Goal: Task Accomplishment & Management: Manage account settings

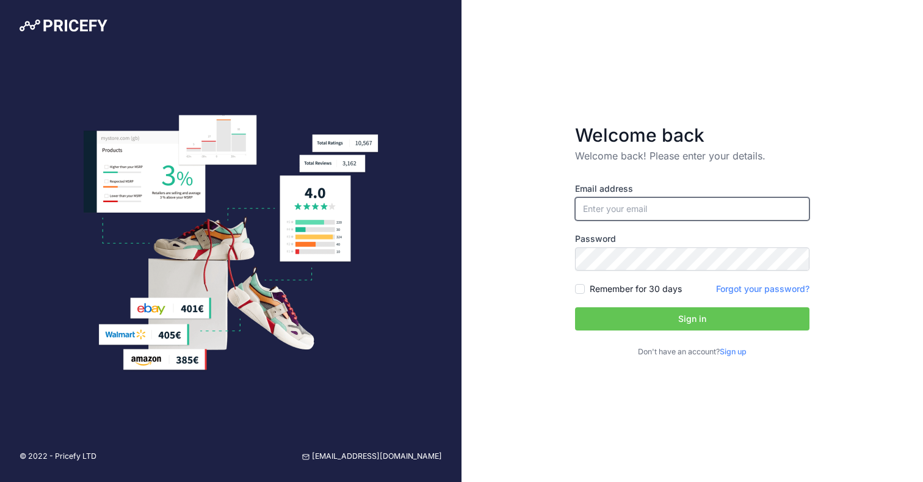
click at [582, 217] on input "email" at bounding box center [692, 208] width 235 height 23
click at [525, 261] on div "Welcome back Welcome back! Please enter your details. Email address Password Si…" at bounding box center [693, 241] width 462 height 482
click at [632, 212] on input "email" at bounding box center [692, 208] width 235 height 23
type input "[PERSON_NAME][EMAIL_ADDRESS][DOMAIN_NAME]"
click at [707, 315] on button "Sign in" at bounding box center [692, 318] width 235 height 23
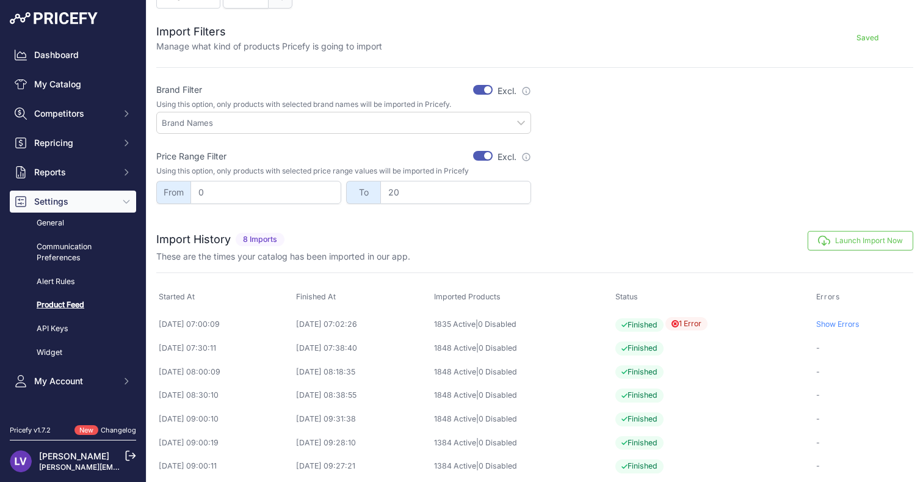
scroll to position [393, 0]
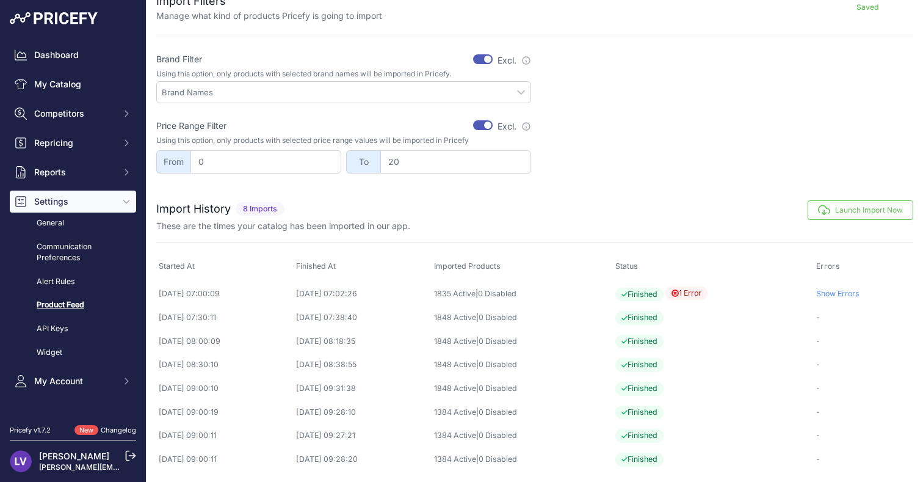
click at [706, 291] on span "1 Error" at bounding box center [687, 293] width 42 height 14
click at [835, 284] on td "Show Errors" at bounding box center [864, 293] width 100 height 25
click at [833, 291] on link "Show Errors" at bounding box center [838, 293] width 43 height 9
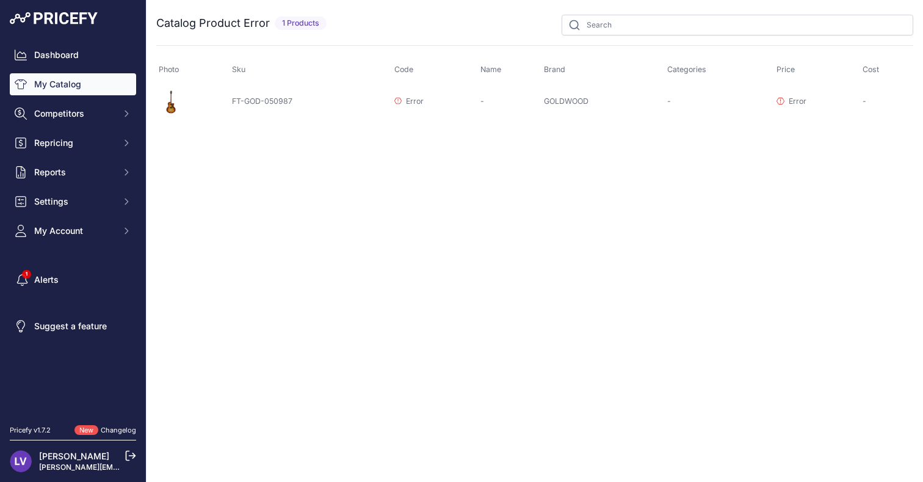
click at [581, 104] on td "GOLDWOOD" at bounding box center [603, 101] width 123 height 35
click at [399, 101] on icon at bounding box center [398, 100] width 7 height 7
drag, startPoint x: 790, startPoint y: 234, endPoint x: 798, endPoint y: 227, distance: 10.4
click at [792, 233] on div "Close You are not connected to the internet." at bounding box center [535, 241] width 777 height 482
click at [789, 106] on p "Error" at bounding box center [791, 102] width 29 height 12
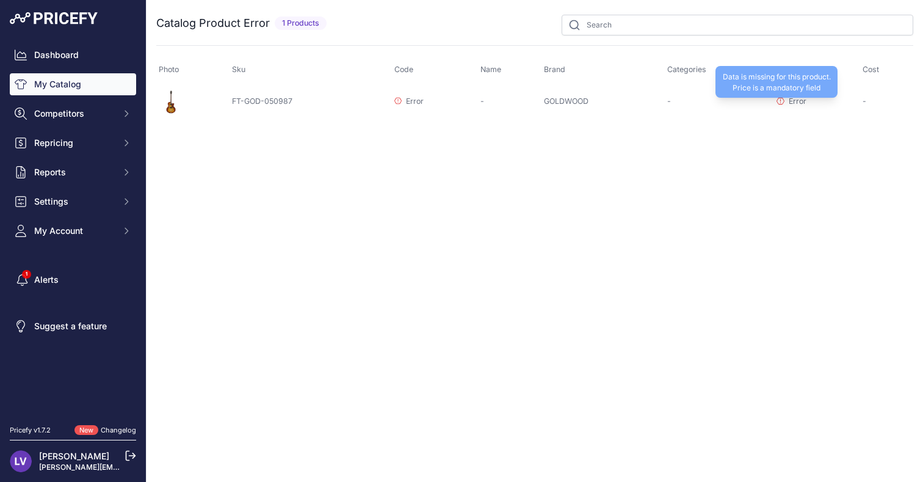
click at [782, 102] on icon at bounding box center [780, 100] width 7 height 7
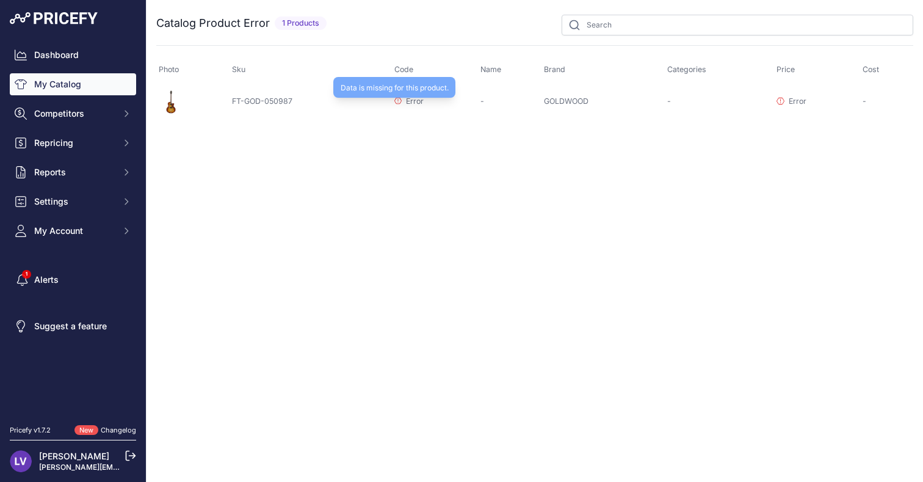
click at [402, 100] on p "Error" at bounding box center [409, 102] width 29 height 12
click at [257, 98] on td "FT-GOD-050987" at bounding box center [311, 101] width 163 height 35
drag, startPoint x: 172, startPoint y: 101, endPoint x: 260, endPoint y: 101, distance: 88.6
click at [172, 101] on img at bounding box center [171, 102] width 24 height 24
drag, startPoint x: 591, startPoint y: 103, endPoint x: 688, endPoint y: 100, distance: 97.2
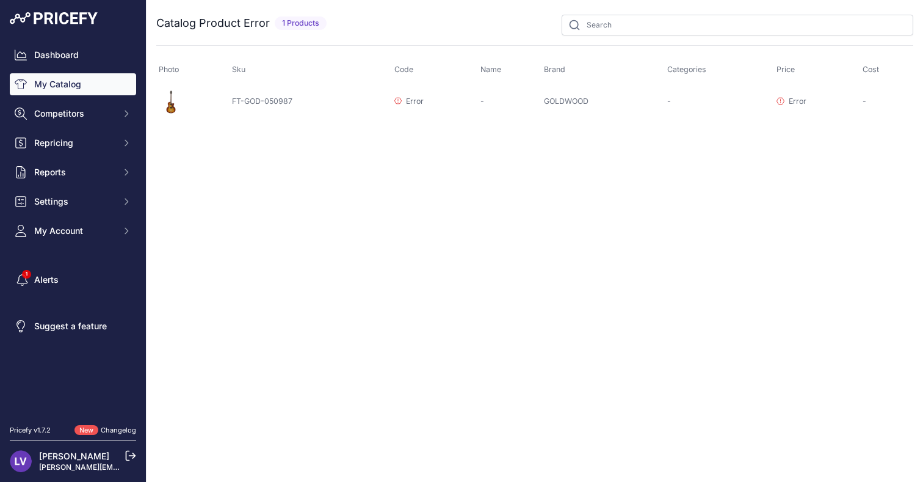
click at [593, 102] on td "GOLDWOOD" at bounding box center [603, 101] width 123 height 35
click at [0, 0] on div "Data is missing for this product. Price is a mandatory field" at bounding box center [0, 0] width 0 height 0
click at [62, 51] on link "Dashboard" at bounding box center [73, 55] width 126 height 22
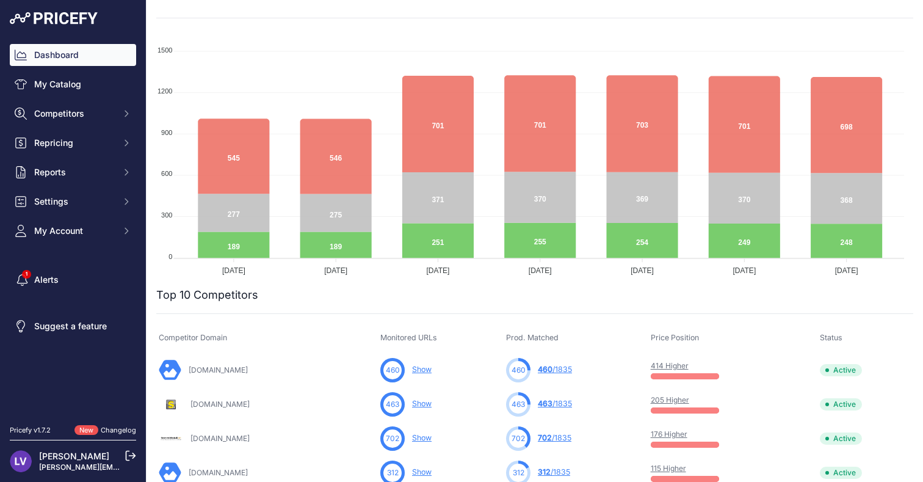
scroll to position [131, 0]
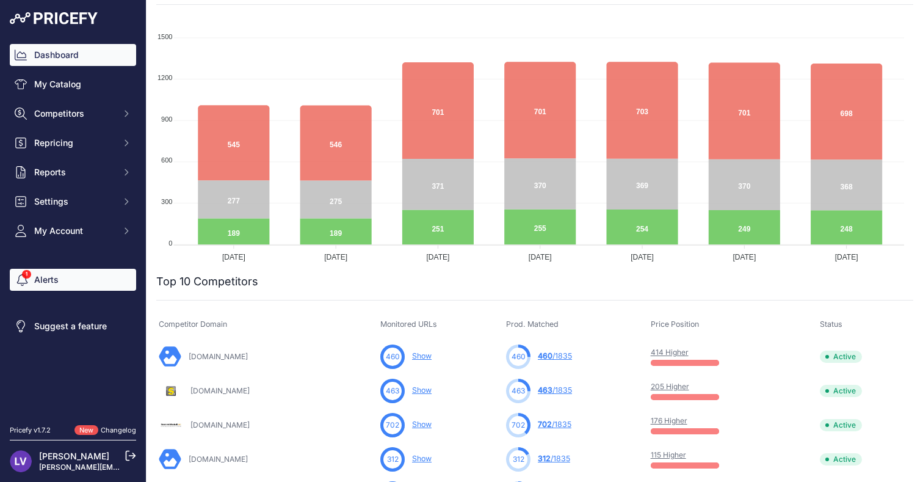
click at [59, 282] on link "Alerts" at bounding box center [73, 280] width 126 height 22
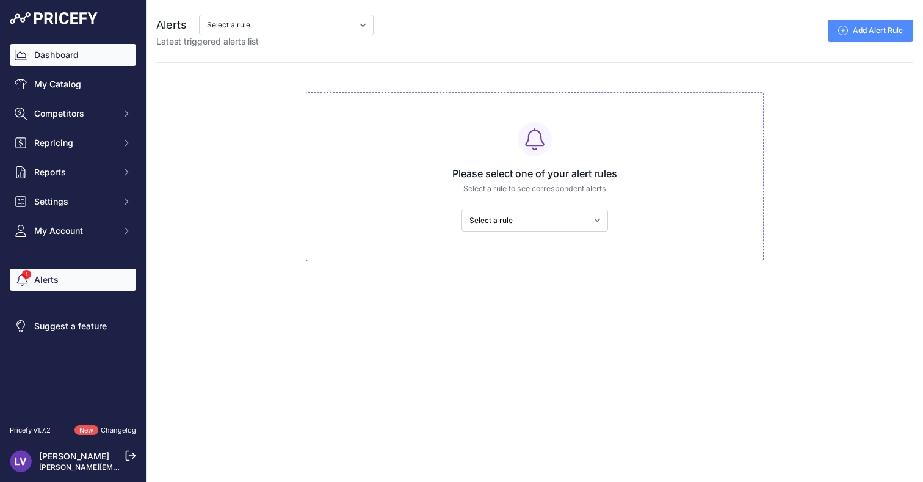
click at [54, 49] on link "Dashboard" at bounding box center [73, 55] width 126 height 22
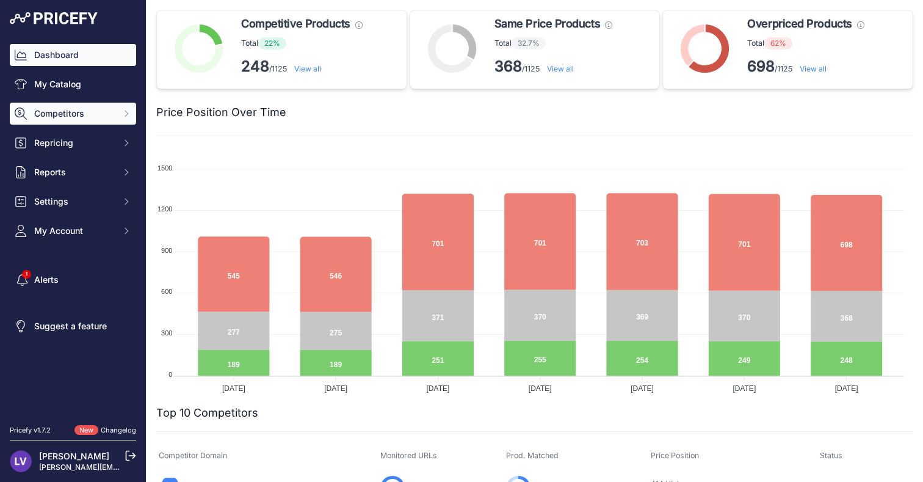
click at [75, 112] on span "Competitors" at bounding box center [74, 113] width 80 height 12
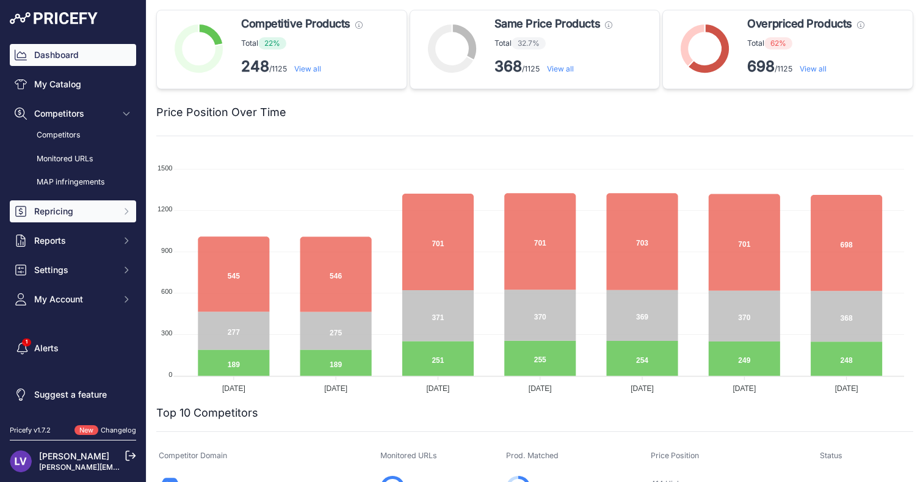
click at [75, 213] on span "Repricing" at bounding box center [74, 211] width 80 height 12
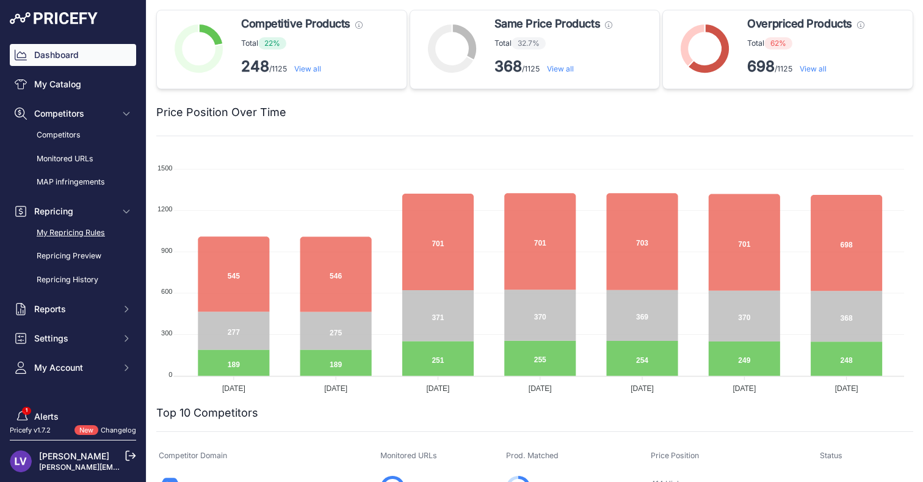
scroll to position [64, 0]
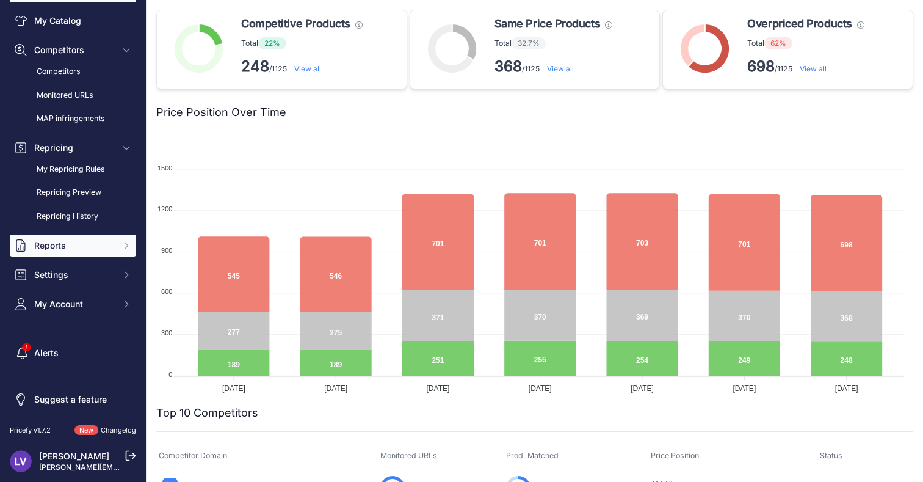
click at [71, 253] on button "Reports" at bounding box center [73, 246] width 126 height 22
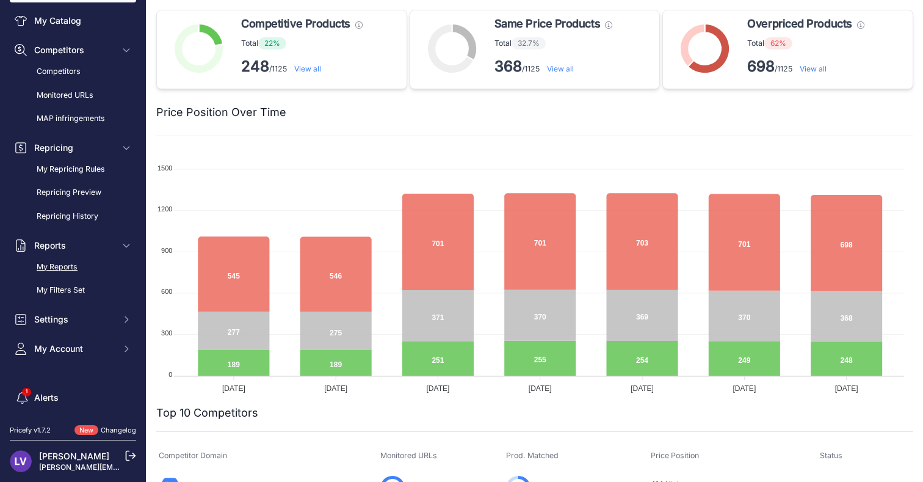
scroll to position [108, 0]
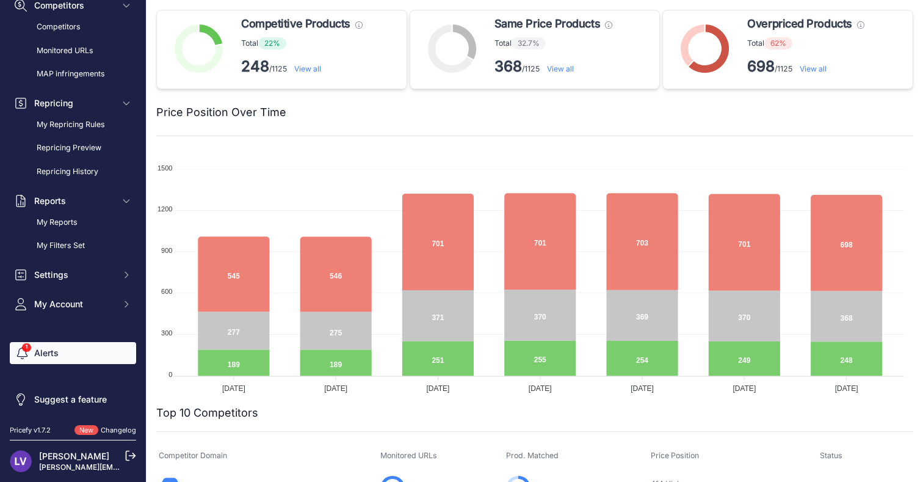
click at [69, 352] on link "Alerts" at bounding box center [73, 353] width 126 height 22
